Goal: Task Accomplishment & Management: Complete application form

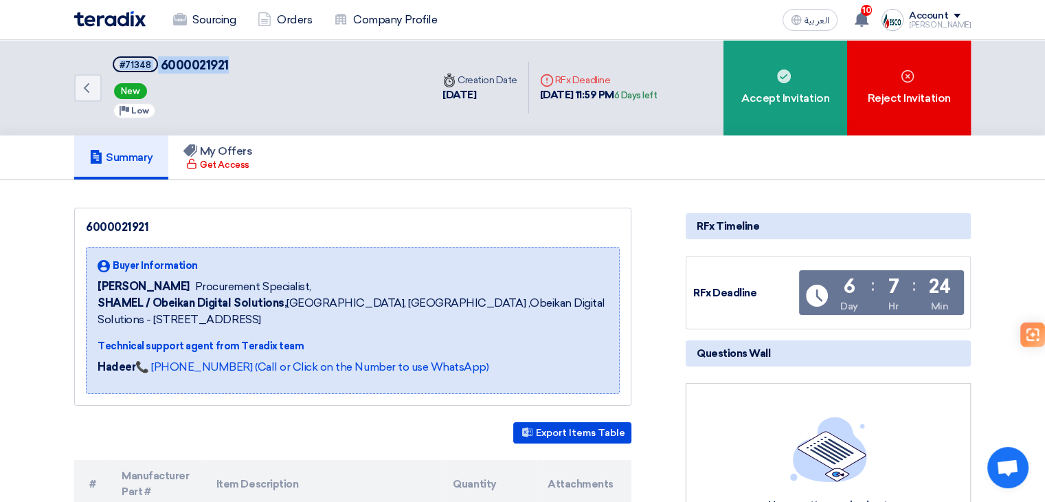
drag, startPoint x: 107, startPoint y: 64, endPoint x: 234, endPoint y: 67, distance: 126.5
click at [234, 67] on div "Back #71348 6000021921 New Priority Low" at bounding box center [252, 88] width 357 height 96
copy h5 "#71348 6000021921"
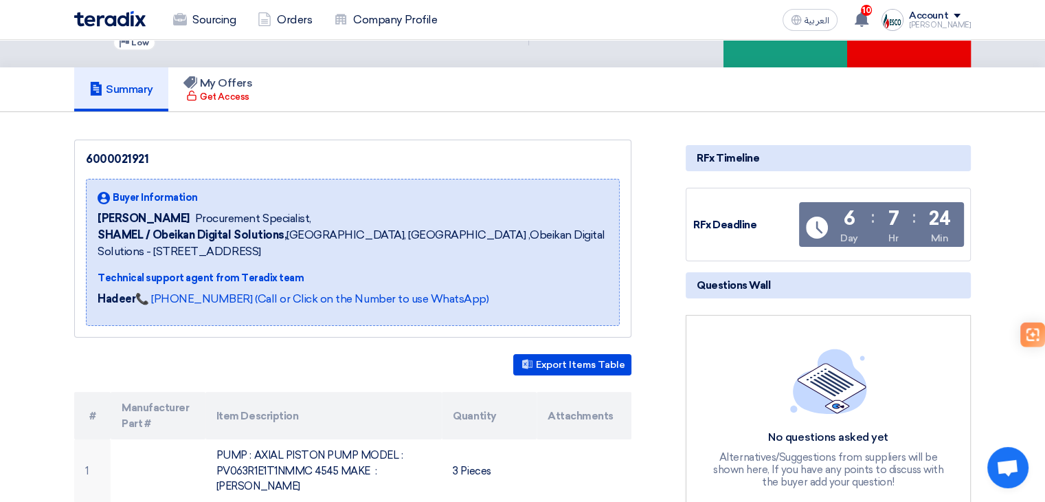
scroll to position [137, 0]
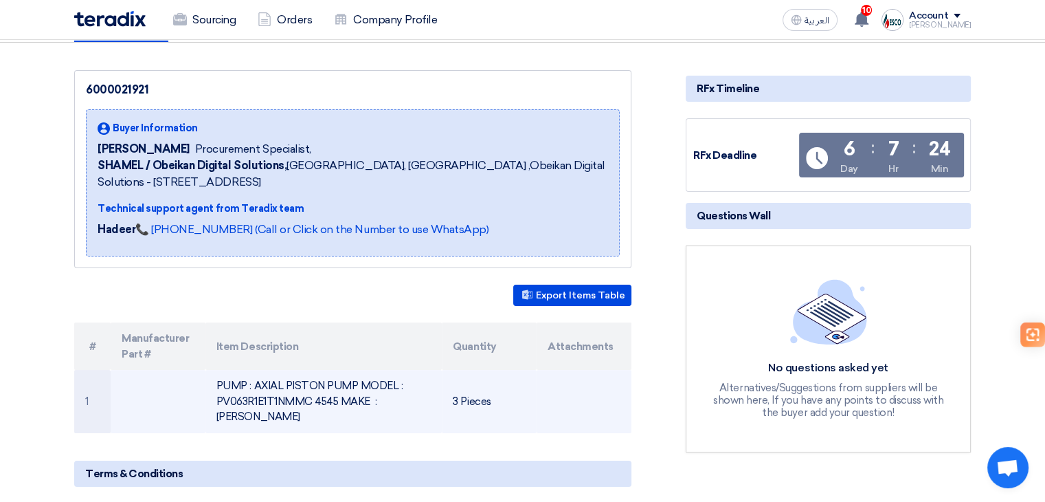
drag, startPoint x: 383, startPoint y: 394, endPoint x: 515, endPoint y: 397, distance: 132.0
click at [515, 397] on tr "1 PUMP : AXIAL PISTON PUMP MODEL : PV063R1E1T1NMMC 4545 MAKE : PARKER 3 Pieces" at bounding box center [352, 401] width 557 height 63
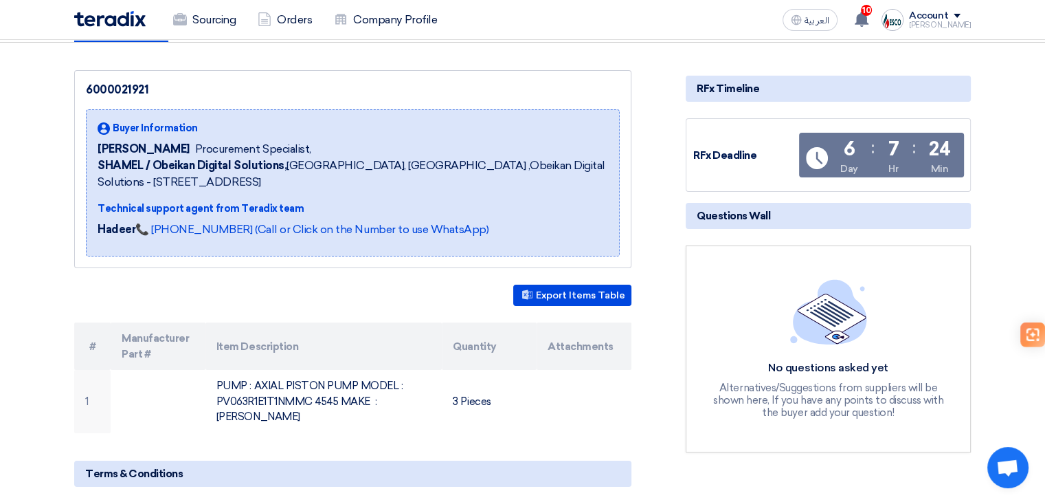
copy tr "PUMP : AXIAL PISTON PUMP MODEL : PV063R1E1T1NMMC 4545 MAKE : PARKER 3 Pieces"
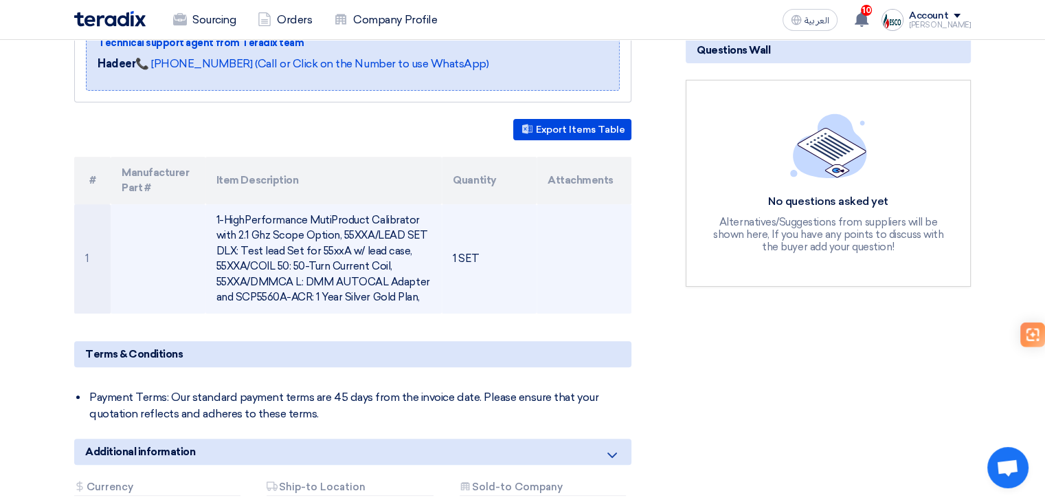
scroll to position [344, 0]
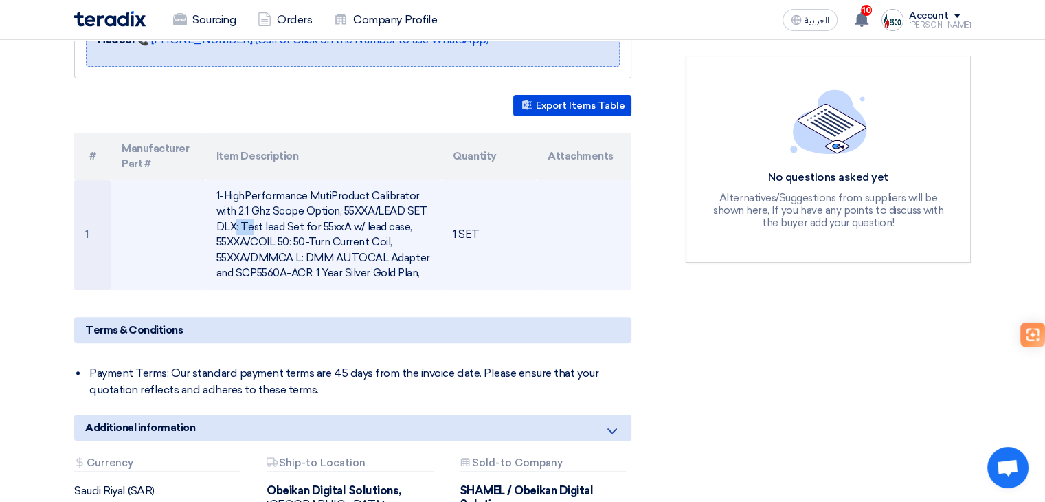
drag, startPoint x: 339, startPoint y: 212, endPoint x: 368, endPoint y: 212, distance: 28.2
click at [368, 212] on td "1-HighPerformance MutiProduct Calibrator with 2.1 Ghz Scope Option, 55XXA/LEAD …" at bounding box center [323, 234] width 237 height 109
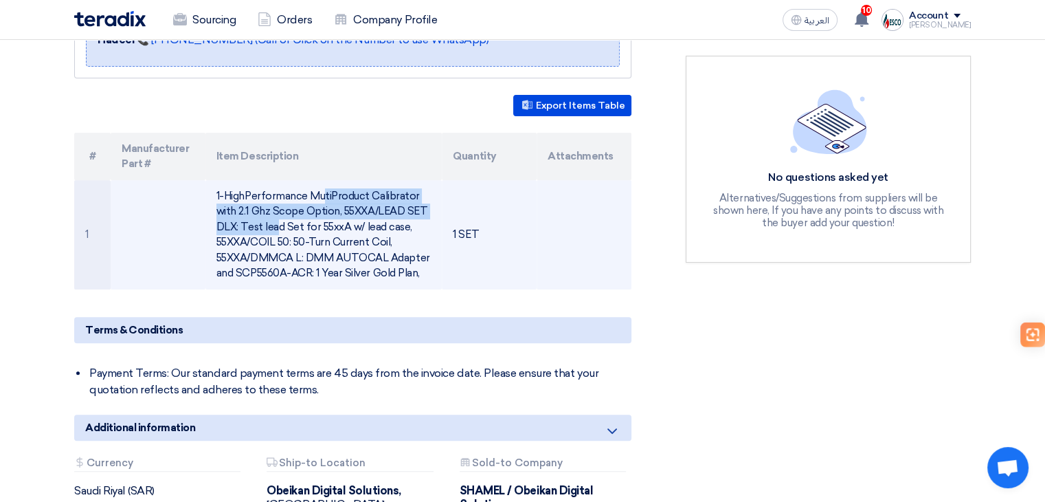
drag, startPoint x: 226, startPoint y: 193, endPoint x: 401, endPoint y: 210, distance: 176.0
click at [401, 210] on td "1-HighPerformance MutiProduct Calibrator with 2.1 Ghz Scope Option, 55XXA/LEAD …" at bounding box center [323, 234] width 237 height 109
copy td "HighPerformance MutiProduct Calibrator with 2.1 Ghz Scope Option, 55XXA/LEAD"
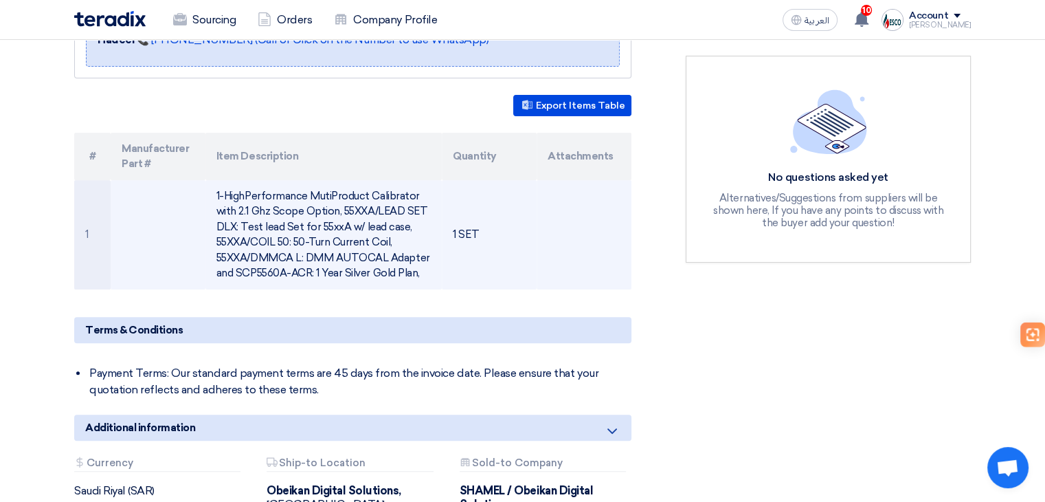
click at [581, 273] on td at bounding box center [584, 234] width 95 height 109
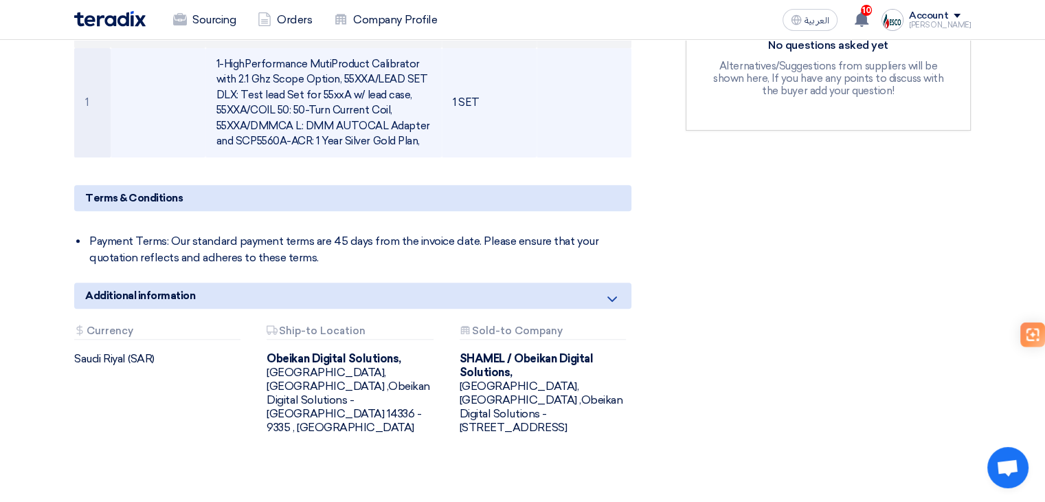
scroll to position [481, 0]
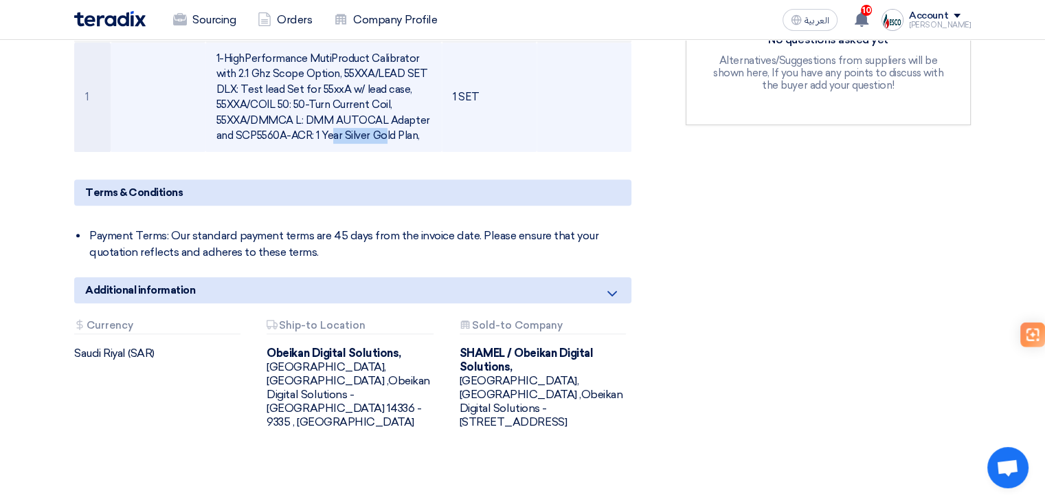
drag, startPoint x: 236, startPoint y: 131, endPoint x: 311, endPoint y: 133, distance: 74.2
click at [311, 133] on td "1-HighPerformance MutiProduct Calibrator with 2.1 Ghz Scope Option, 55XXA/LEAD …" at bounding box center [323, 97] width 237 height 109
copy td "SCP5560A-ACR"
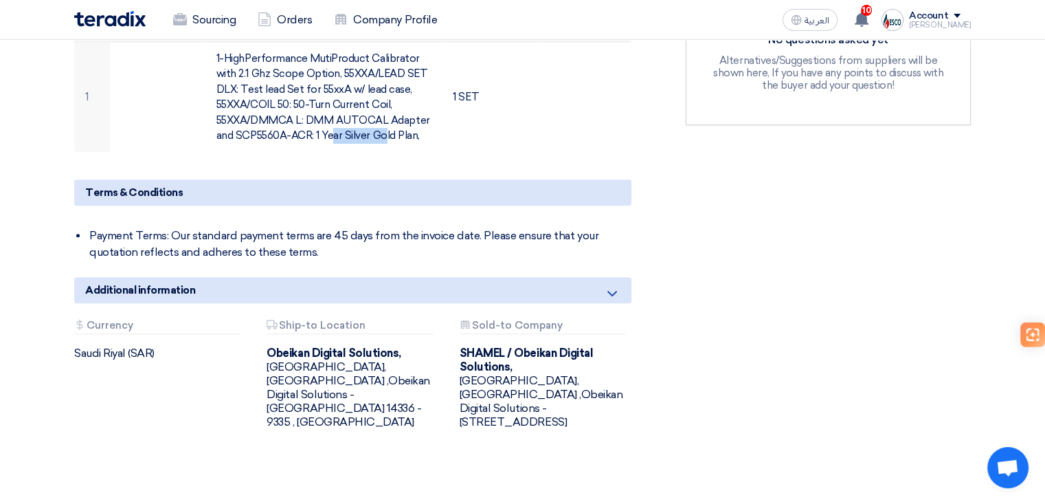
scroll to position [275, 0]
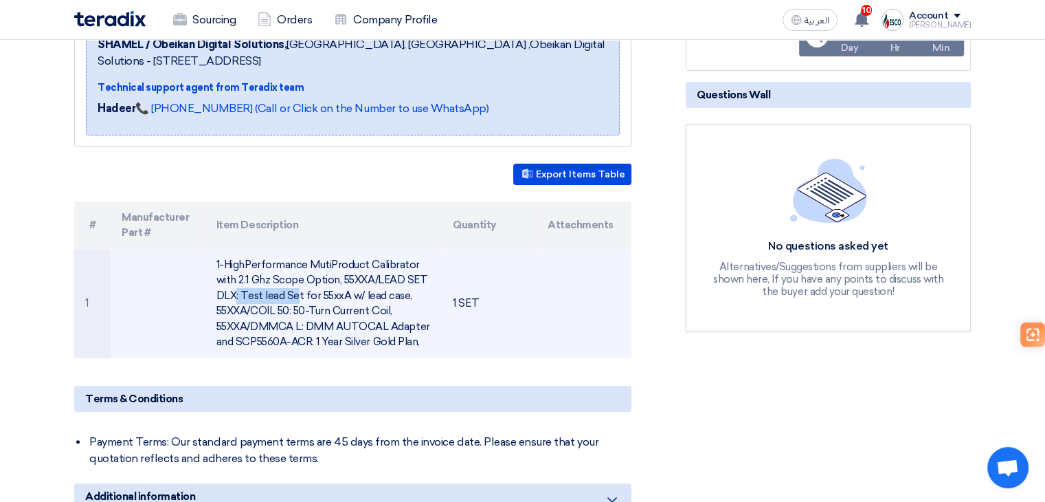
drag, startPoint x: 339, startPoint y: 278, endPoint x: 423, endPoint y: 276, distance: 83.9
click at [423, 276] on td "1-HighPerformance MutiProduct Calibrator with 2.1 Ghz Scope Option, 55XXA/LEAD …" at bounding box center [323, 303] width 237 height 109
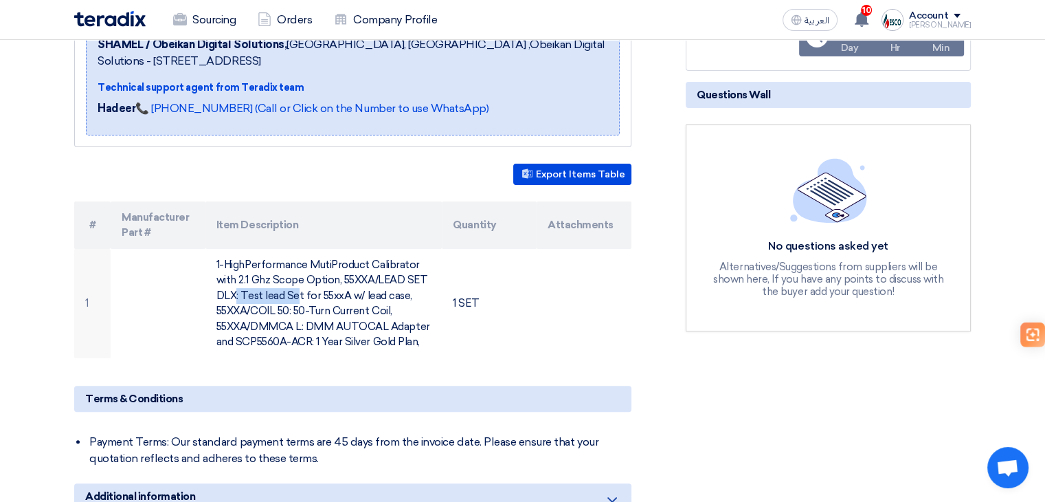
copy td "55XXA/LEAD SET"
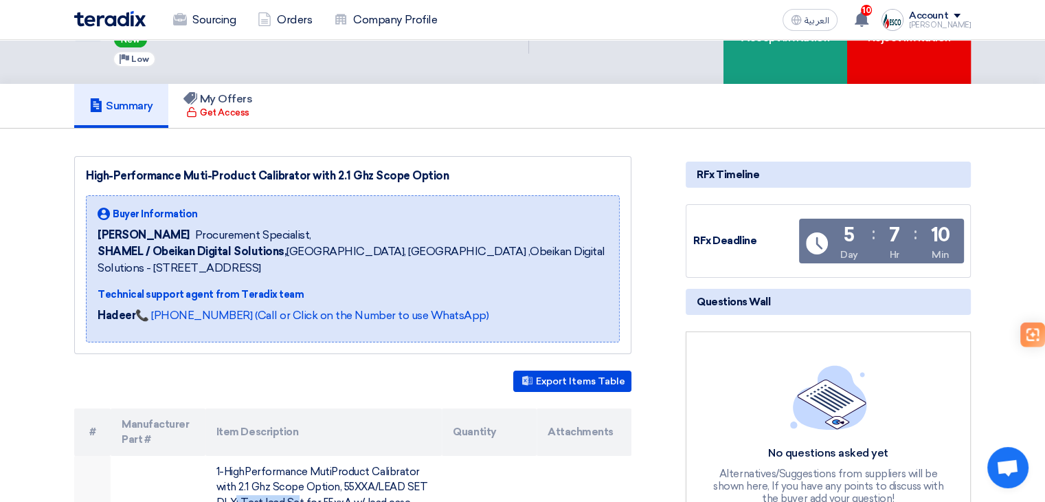
scroll to position [0, 0]
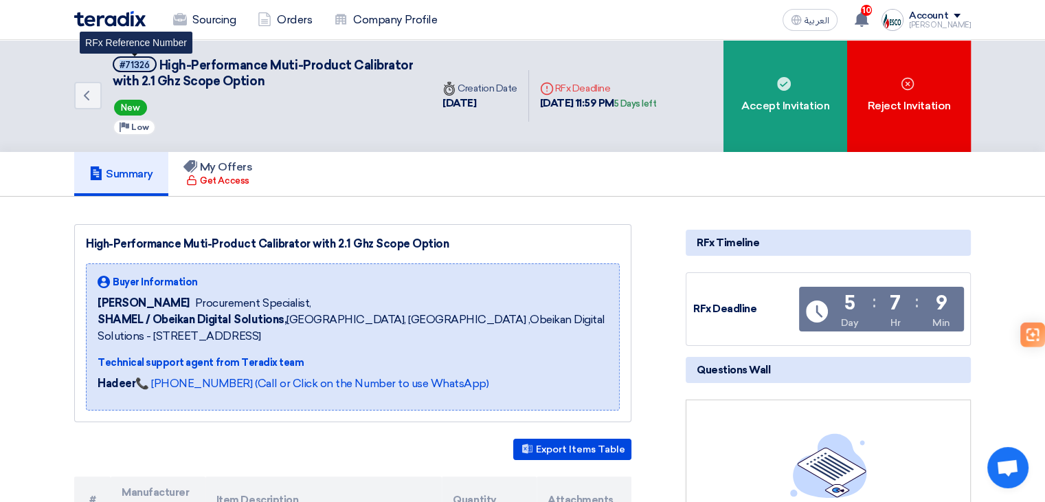
drag, startPoint x: 113, startPoint y: 63, endPoint x: 153, endPoint y: 67, distance: 39.3
click at [153, 67] on span "#71326" at bounding box center [135, 64] width 44 height 16
copy div "#71326"
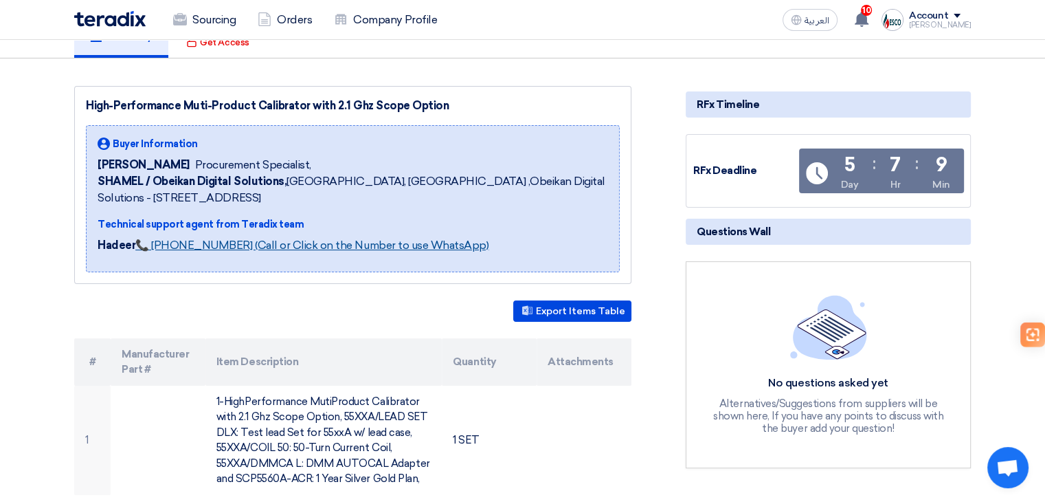
scroll to position [206, 0]
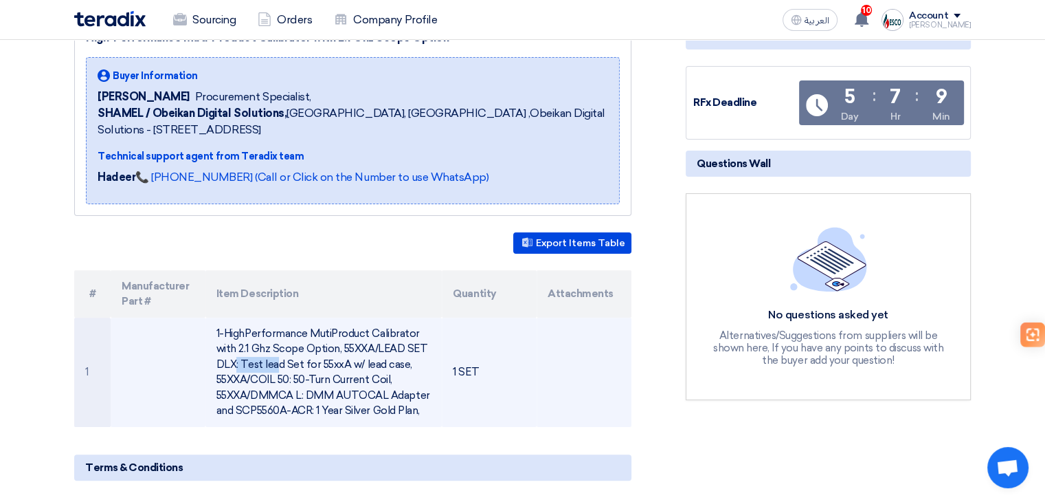
drag, startPoint x: 339, startPoint y: 347, endPoint x: 399, endPoint y: 347, distance: 59.1
click at [399, 347] on td "1-HighPerformance MutiProduct Calibrator with 2.1 Ghz Scope Option, 55XXA/LEAD …" at bounding box center [323, 371] width 237 height 109
copy td "55XXA/LEAD"
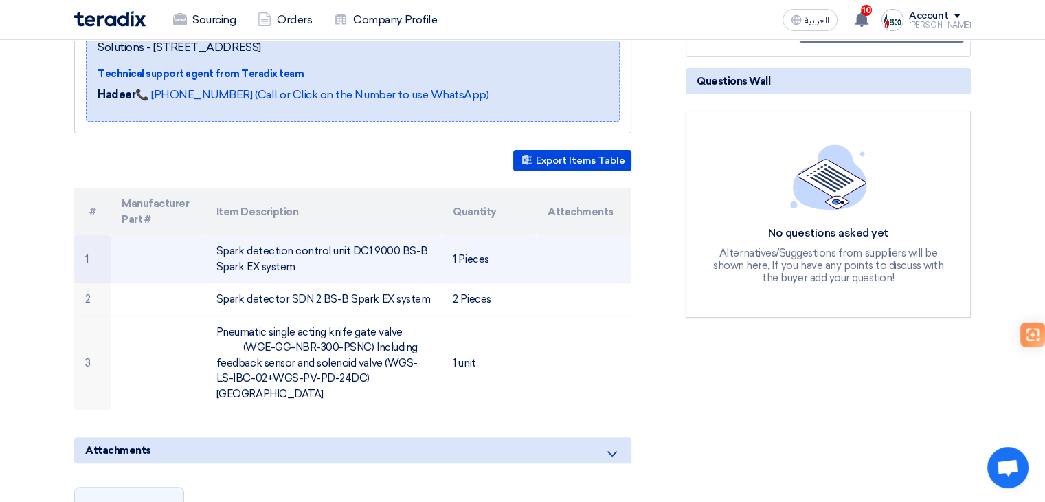
scroll to position [275, 0]
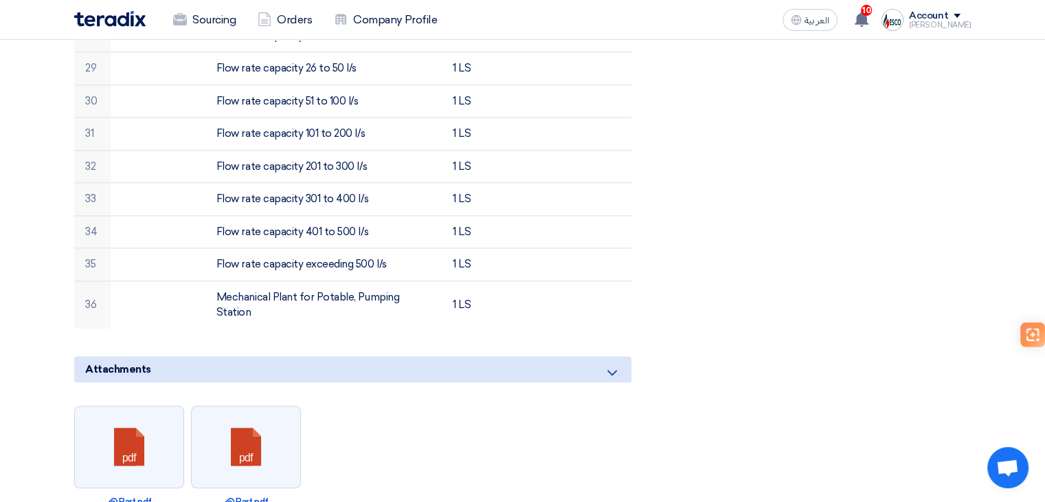
scroll to position [1512, 0]
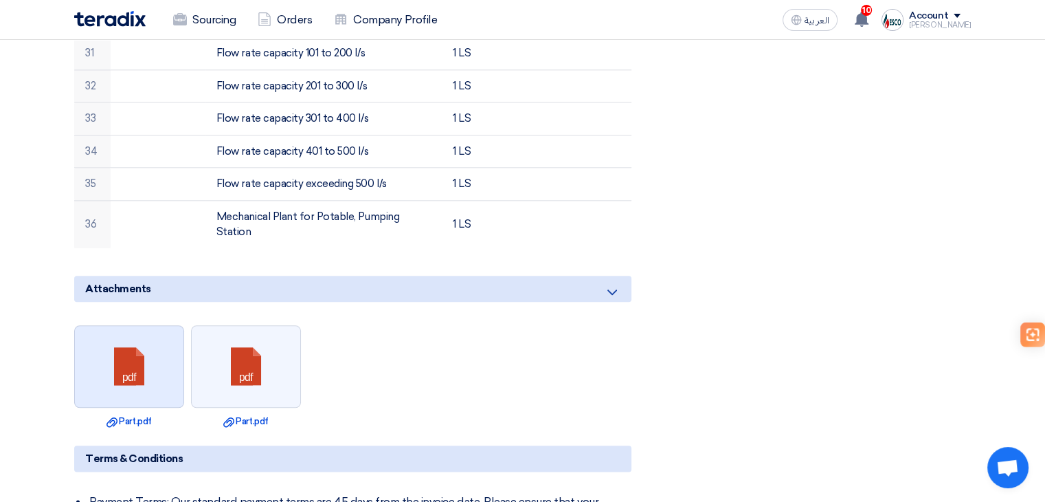
click at [164, 326] on link at bounding box center [130, 367] width 110 height 82
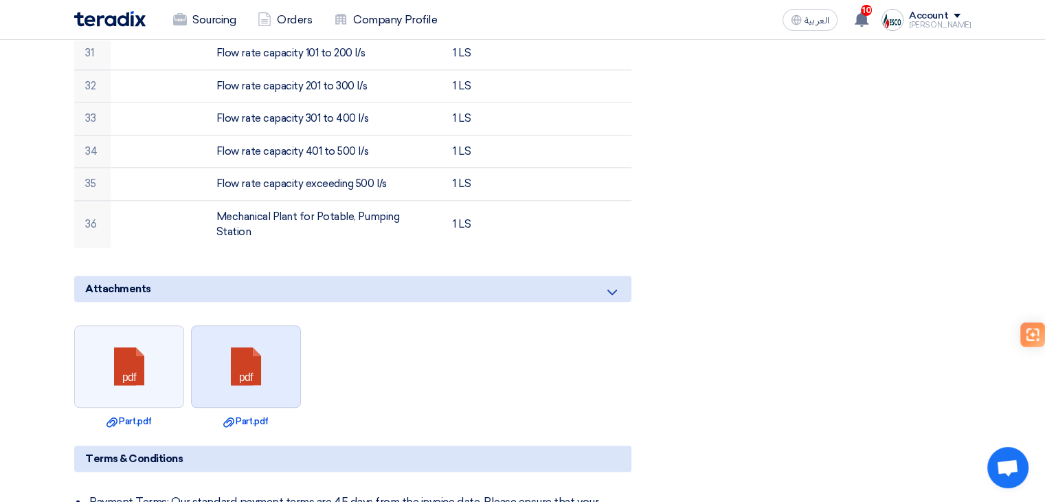
click at [249, 326] on link at bounding box center [247, 367] width 110 height 82
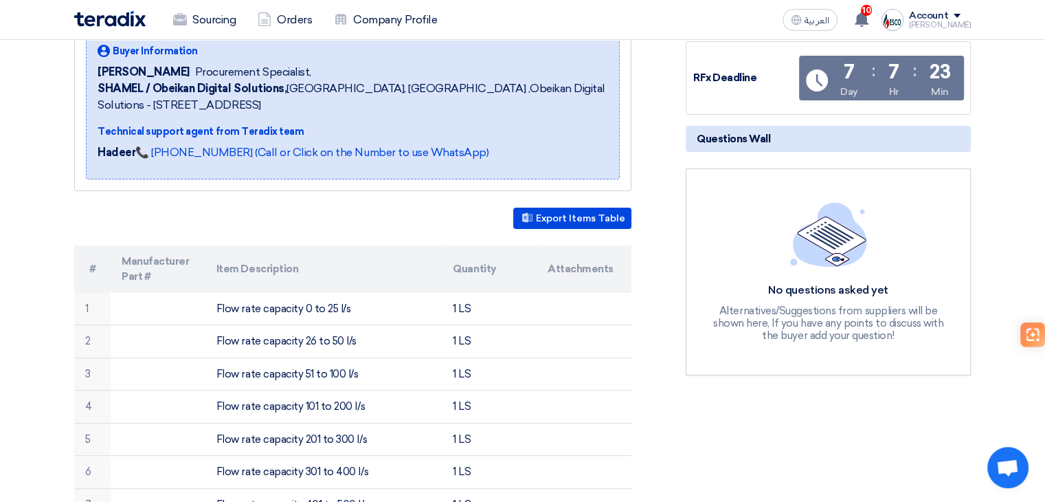
scroll to position [275, 0]
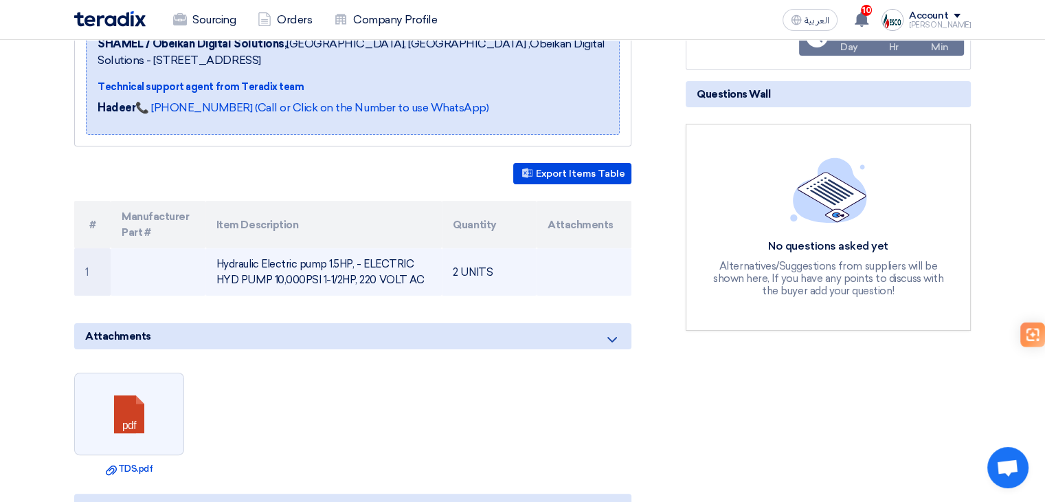
scroll to position [275, 0]
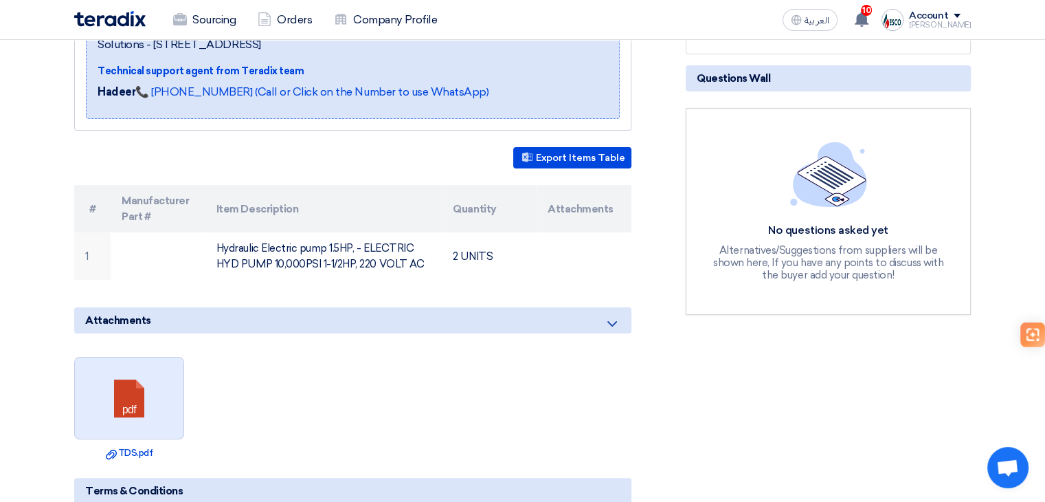
click at [137, 386] on link at bounding box center [130, 398] width 110 height 82
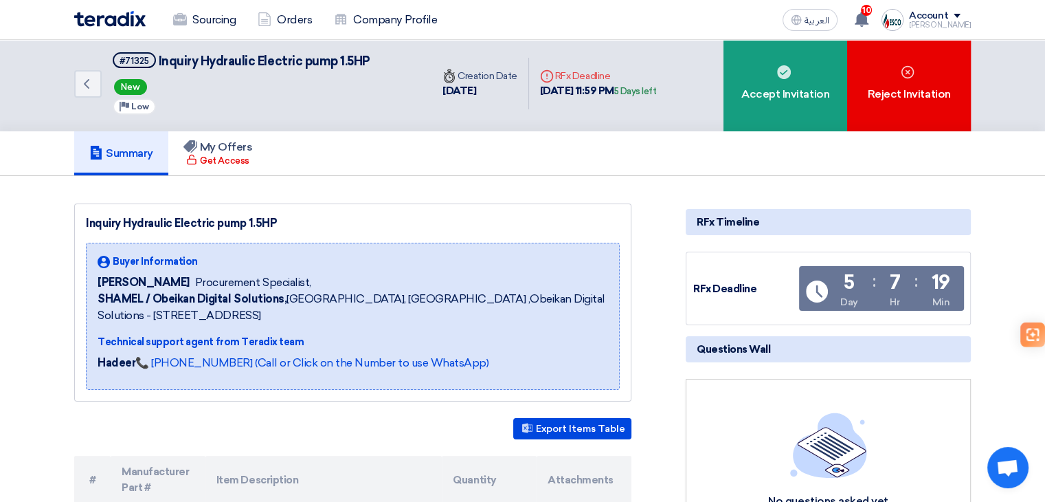
scroll to position [0, 0]
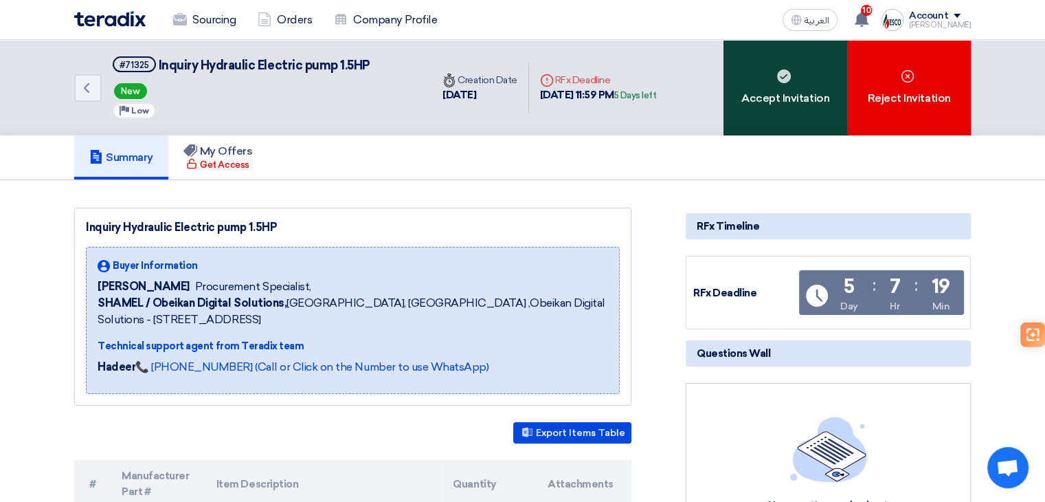
click at [811, 109] on div "Accept Invitation" at bounding box center [786, 88] width 124 height 96
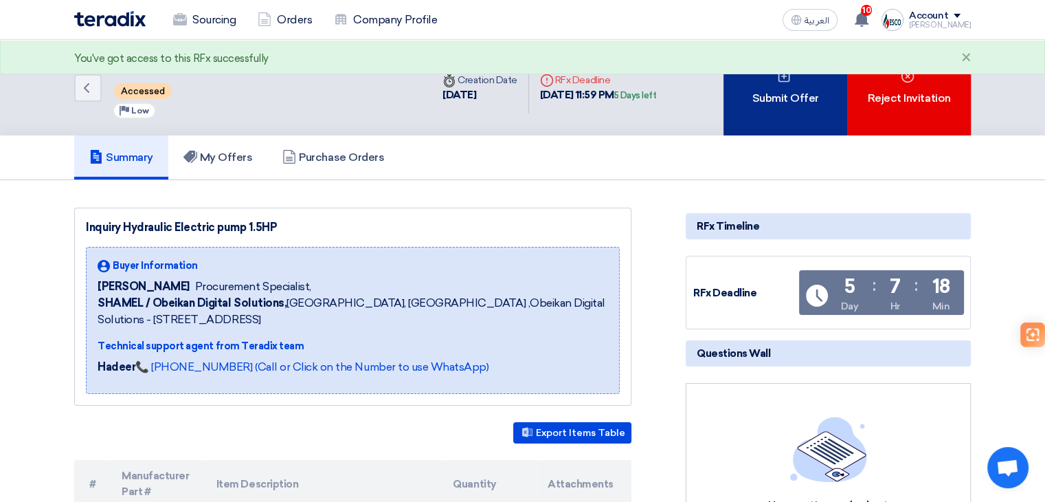
click at [779, 123] on div "Submit Offer" at bounding box center [786, 88] width 124 height 96
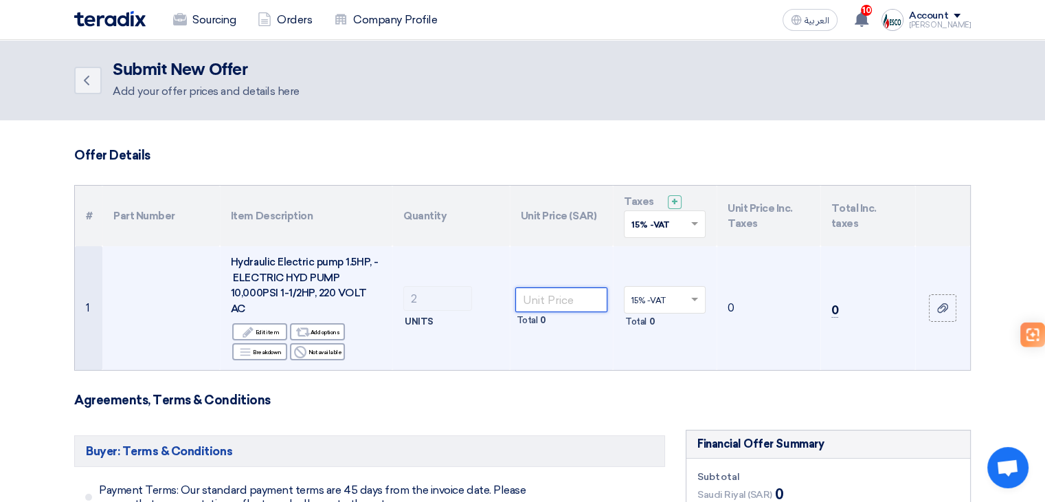
click at [561, 289] on input "number" at bounding box center [561, 299] width 93 height 25
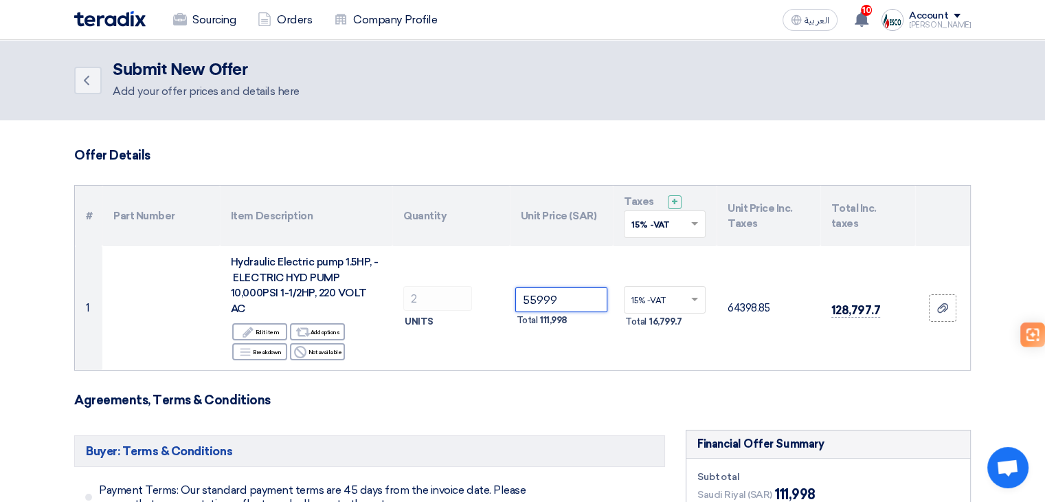
type input "55999"
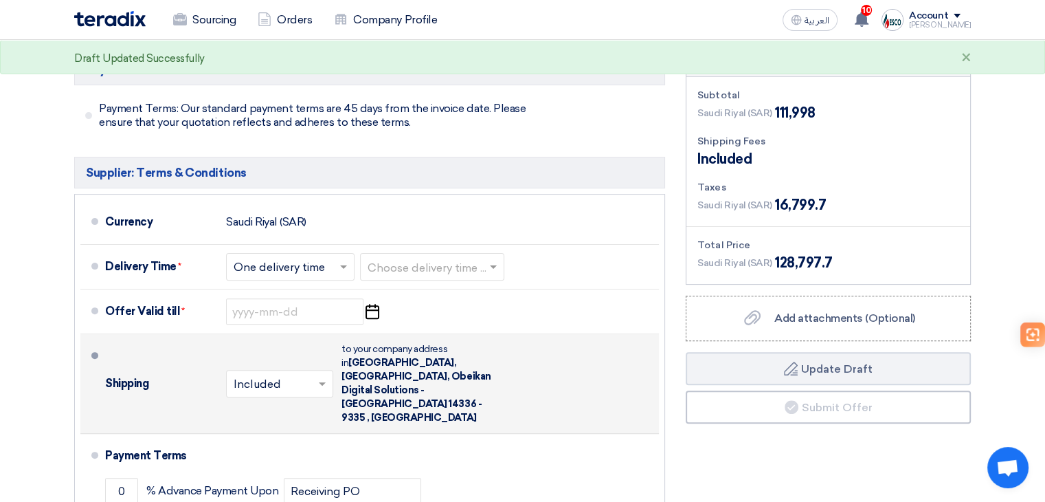
scroll to position [412, 0]
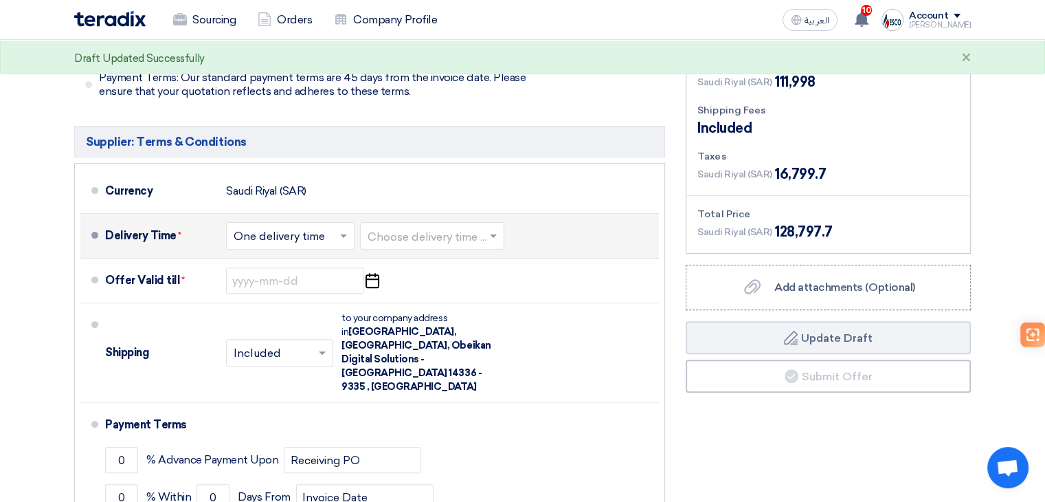
click at [445, 228] on input "text" at bounding box center [433, 237] width 131 height 20
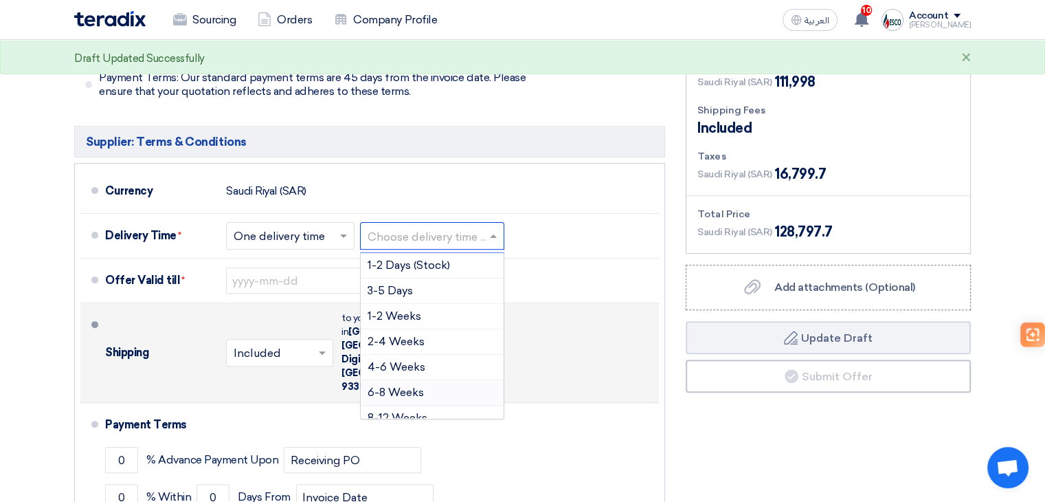
drag, startPoint x: 432, startPoint y: 370, endPoint x: 505, endPoint y: 338, distance: 80.3
click at [432, 380] on div "6-8 Weeks" at bounding box center [432, 392] width 143 height 25
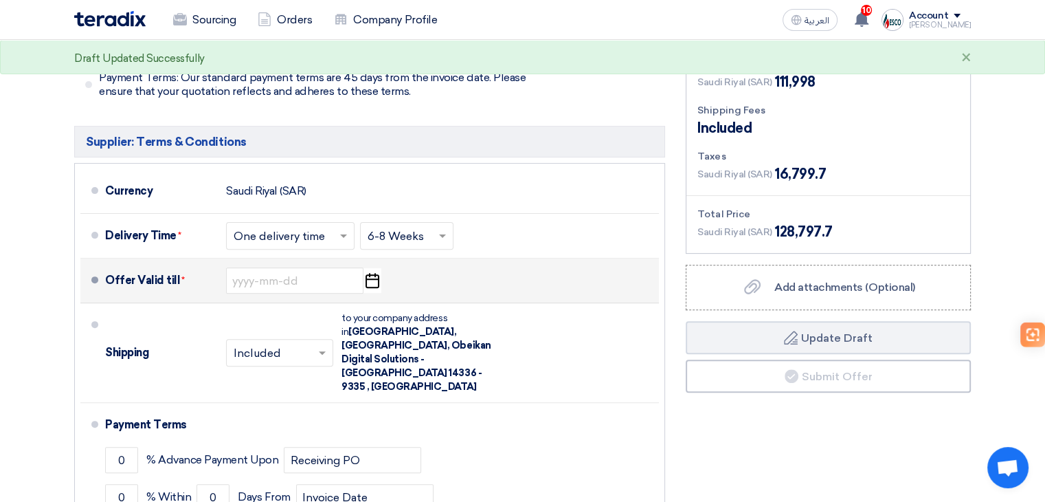
click at [366, 273] on use "button" at bounding box center [373, 280] width 14 height 15
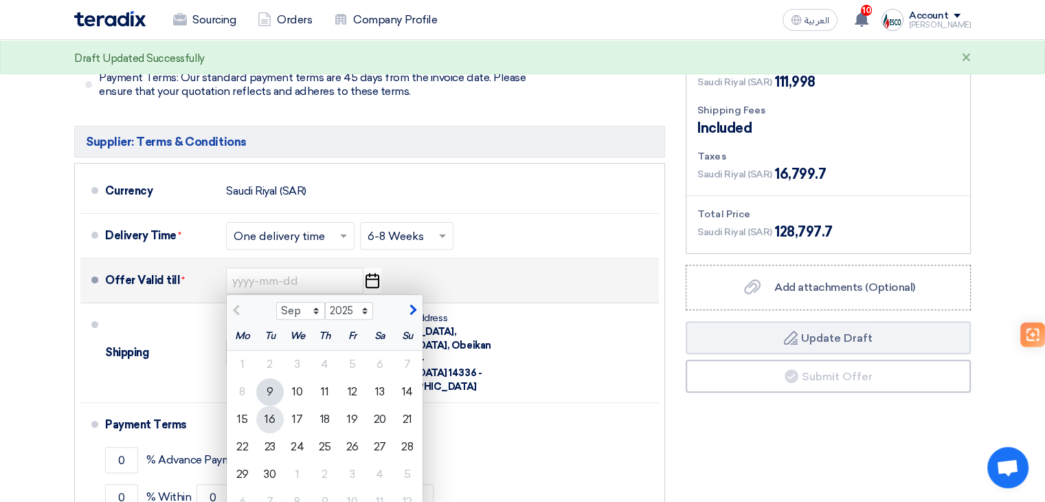
click at [271, 408] on div "16" at bounding box center [269, 418] width 27 height 27
type input "9/16/2025"
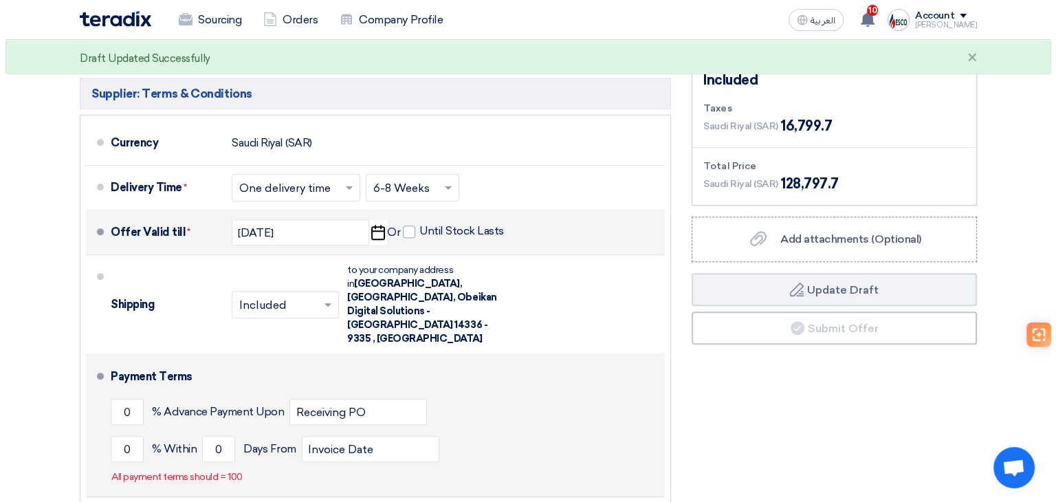
scroll to position [481, 0]
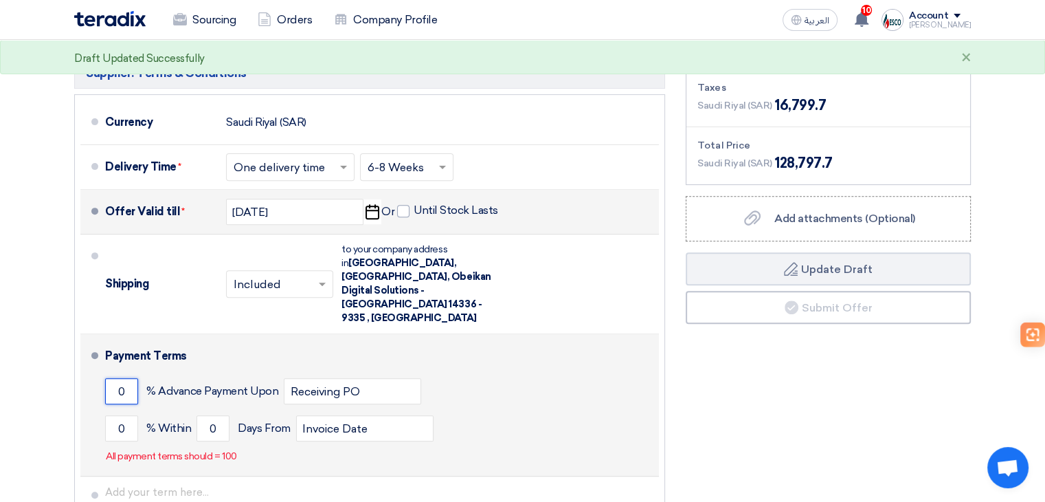
click at [137, 378] on input "0" at bounding box center [121, 391] width 33 height 26
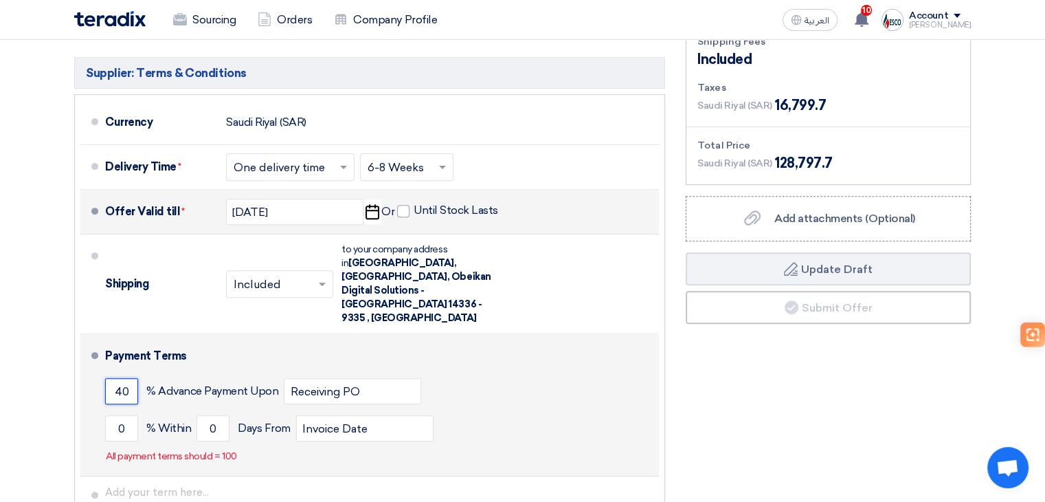
type input "40"
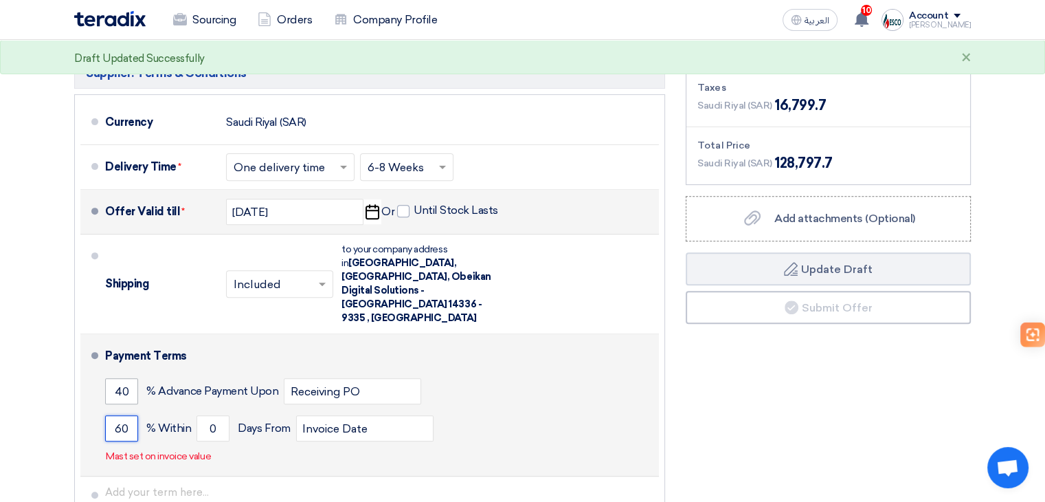
type input "60"
type input "5"
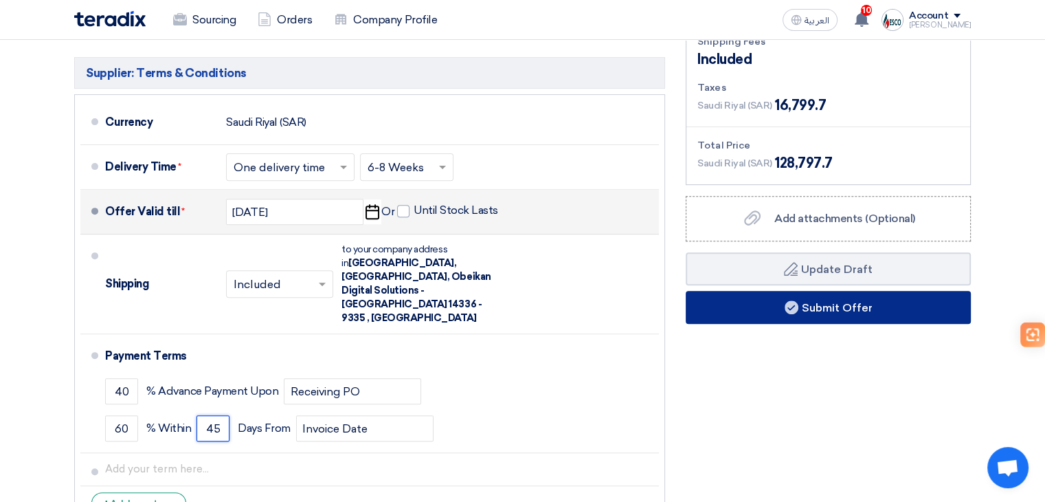
type input "45"
click at [869, 291] on button "Submit Offer" at bounding box center [828, 307] width 285 height 33
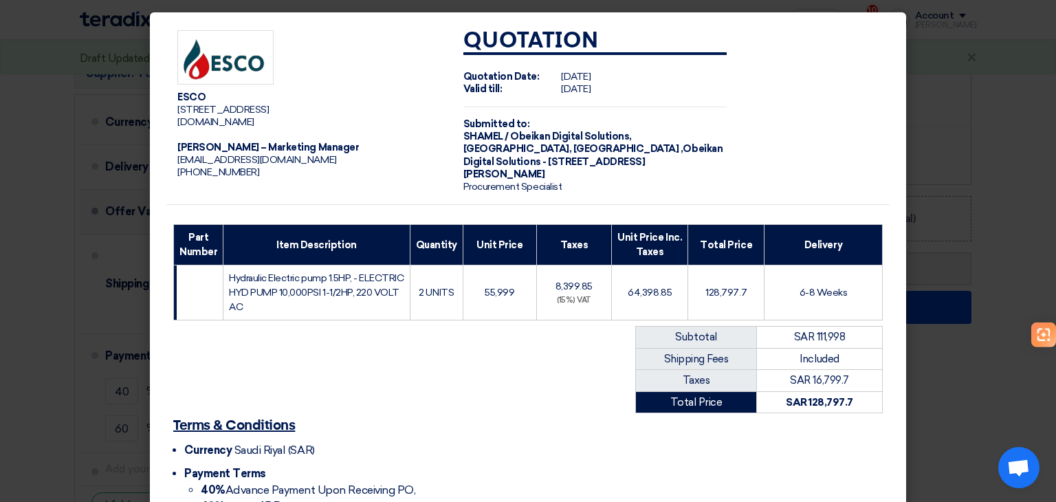
scroll to position [139, 0]
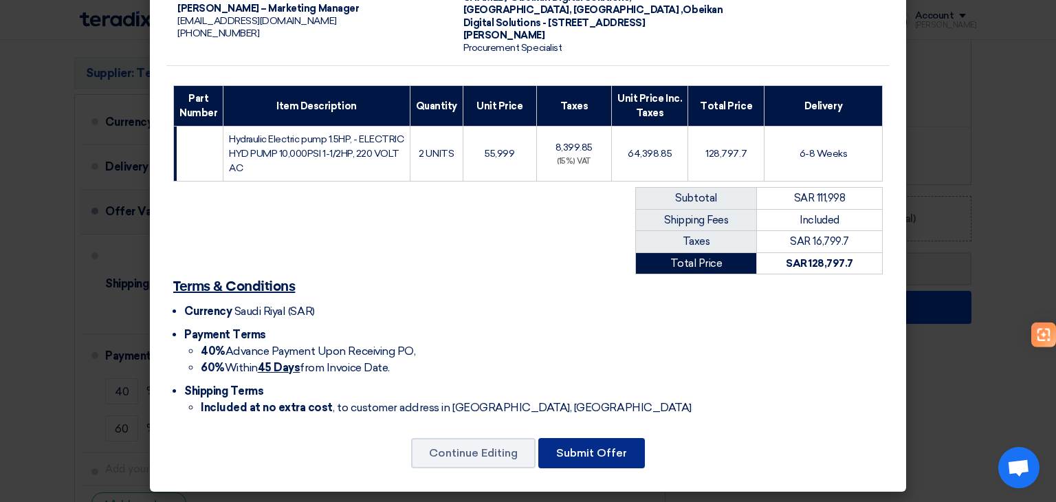
click at [623, 449] on button "Submit Offer" at bounding box center [591, 453] width 107 height 30
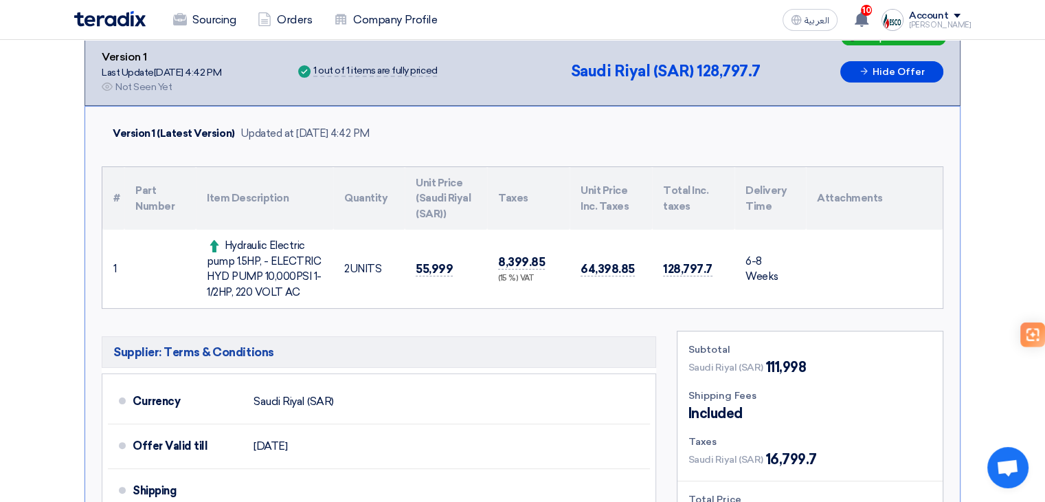
scroll to position [227, 0]
